Goal: Information Seeking & Learning: Understand process/instructions

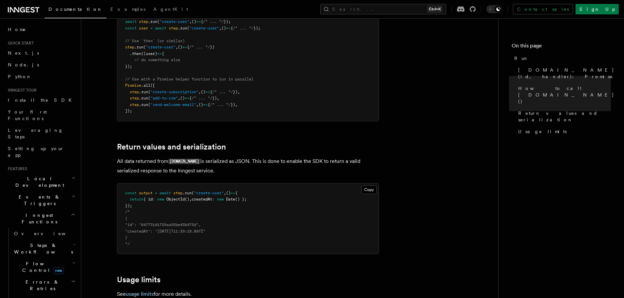
scroll to position [444, 0]
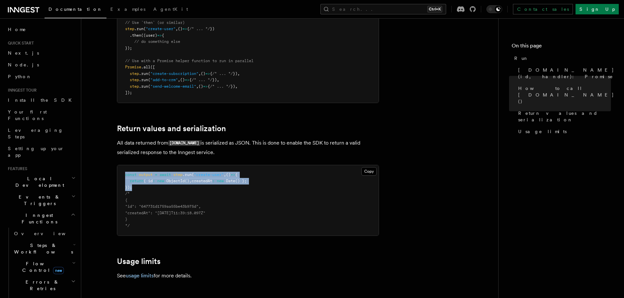
drag, startPoint x: 143, startPoint y: 161, endPoint x: 125, endPoint y: 150, distance: 20.7
click at [125, 165] on pre "const output = await step .run ( "create-user" , () => { return { id : new Obje…" at bounding box center [247, 200] width 261 height 71
click at [125, 173] on span "const" at bounding box center [130, 175] width 11 height 5
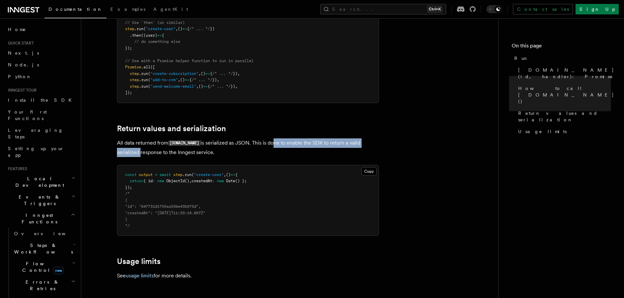
drag, startPoint x: 262, startPoint y: 115, endPoint x: 376, endPoint y: 116, distance: 114.3
click at [376, 139] on p "All data returned from [DOMAIN_NAME] is serialized as JSON. This is done to ena…" at bounding box center [248, 148] width 262 height 19
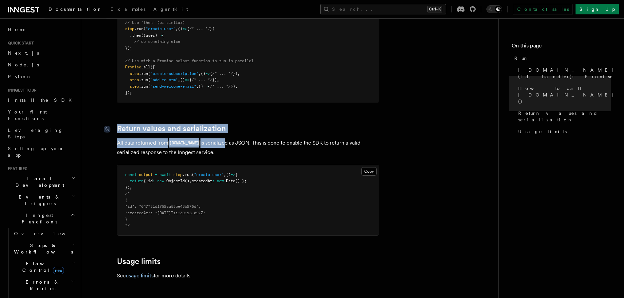
drag, startPoint x: 195, startPoint y: 122, endPoint x: 113, endPoint y: 104, distance: 84.2
click at [113, 126] on div at bounding box center [110, 129] width 13 height 7
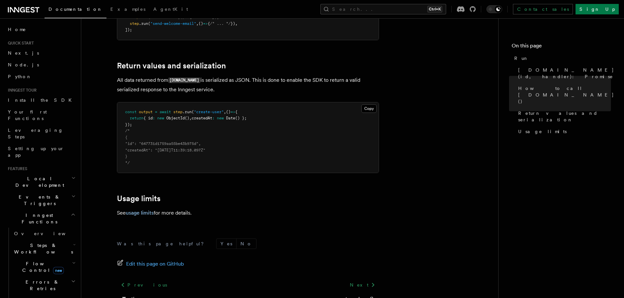
scroll to position [510, 0]
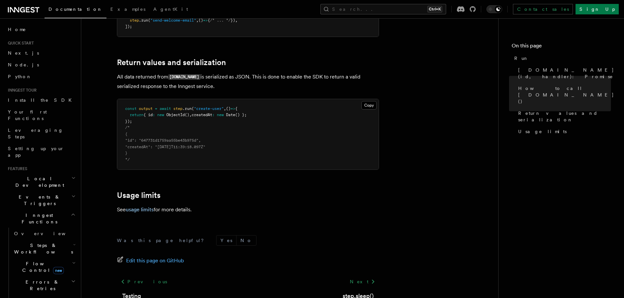
click at [157, 114] on pre "const output = await step .run ( "create-user" , () => { return { id : new Obje…" at bounding box center [247, 134] width 261 height 71
click at [204, 106] on span ""create-user"" at bounding box center [209, 108] width 30 height 5
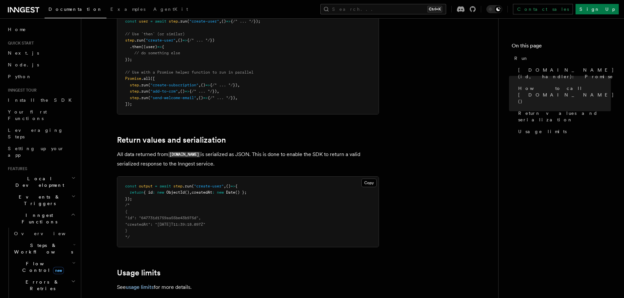
scroll to position [431, 0]
click at [139, 151] on p "All data returned from [DOMAIN_NAME] is serialized as JSON. This is done to ena…" at bounding box center [248, 160] width 262 height 19
drag, startPoint x: 196, startPoint y: 130, endPoint x: 234, endPoint y: 128, distance: 38.0
click at [234, 151] on p "All data returned from [DOMAIN_NAME] is serialized as JSON. This is done to ena…" at bounding box center [248, 160] width 262 height 19
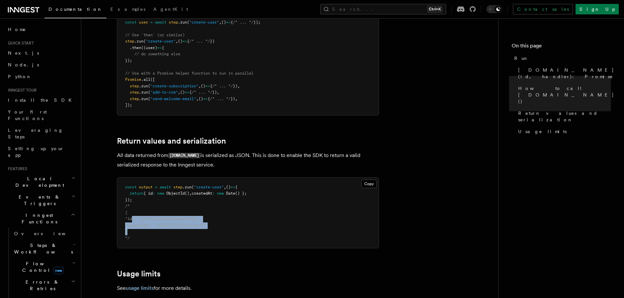
drag, startPoint x: 132, startPoint y: 194, endPoint x: 146, endPoint y: 204, distance: 17.4
click at [146, 204] on pre "const output = await step .run ( "create-user" , () => { return { id : new Obje…" at bounding box center [247, 213] width 261 height 71
drag, startPoint x: 196, startPoint y: 137, endPoint x: 117, endPoint y: 116, distance: 81.5
click at [117, 116] on article "References TypeScript SDK Steps Run Use [DOMAIN_NAME]() to run synchronous or a…" at bounding box center [290, 10] width 396 height 826
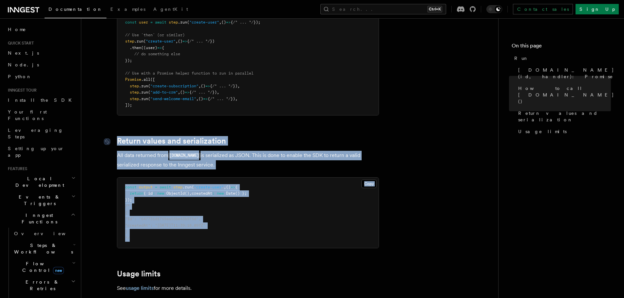
drag, startPoint x: 134, startPoint y: 210, endPoint x: 118, endPoint y: 112, distance: 98.6
click at [118, 112] on article "References TypeScript SDK Steps Run Use [DOMAIN_NAME]() to run synchronous or a…" at bounding box center [290, 10] width 396 height 826
copy article "Return values and serialization All data returned from [DOMAIN_NAME] is seriali…"
